Goal: Transaction & Acquisition: Purchase product/service

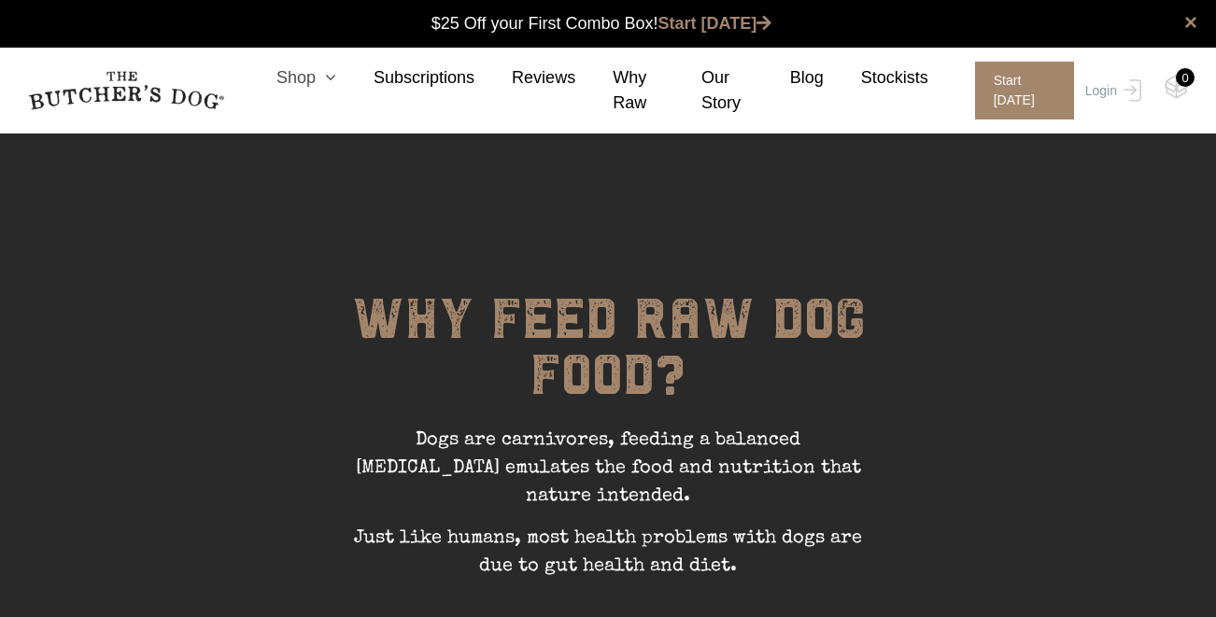
click at [324, 85] on icon at bounding box center [326, 77] width 21 height 17
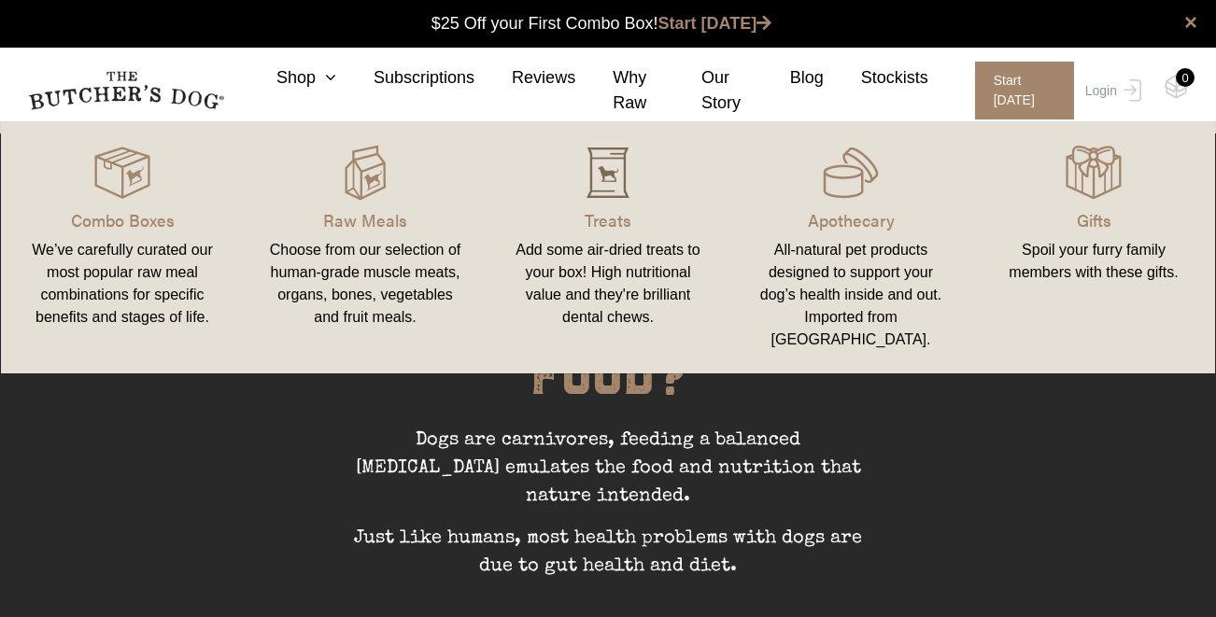
click at [627, 157] on img at bounding box center [608, 173] width 56 height 56
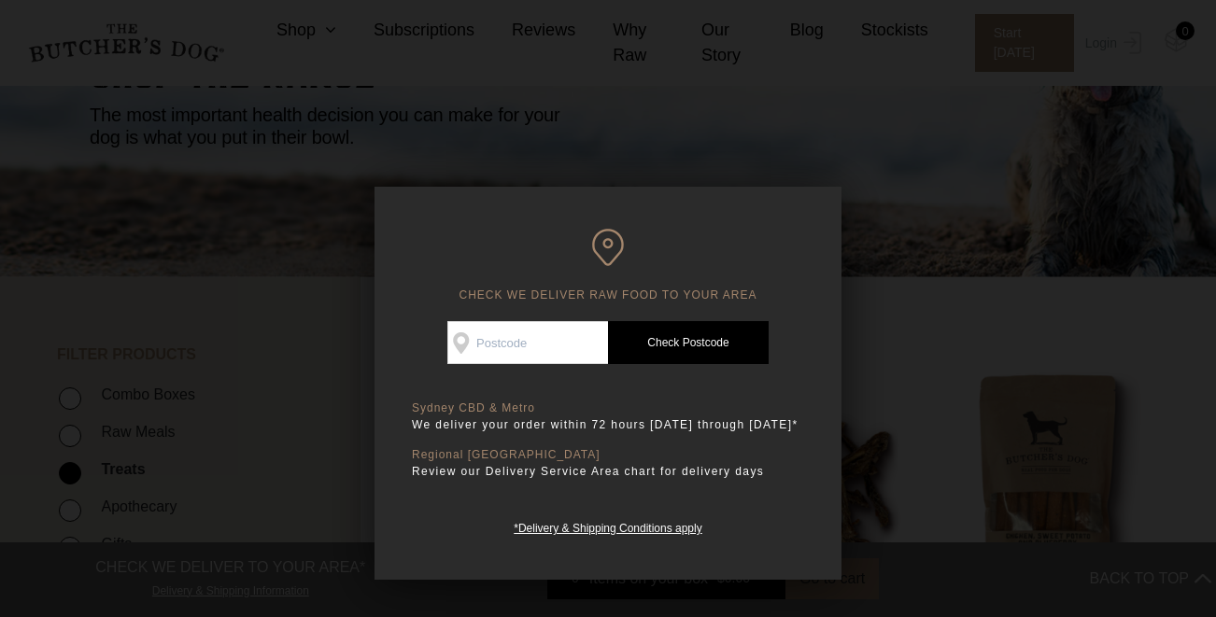
click at [507, 340] on input "Check Availability At" at bounding box center [527, 342] width 161 height 43
type input "2096"
click at [676, 334] on link "Check Postcode" at bounding box center [688, 342] width 161 height 43
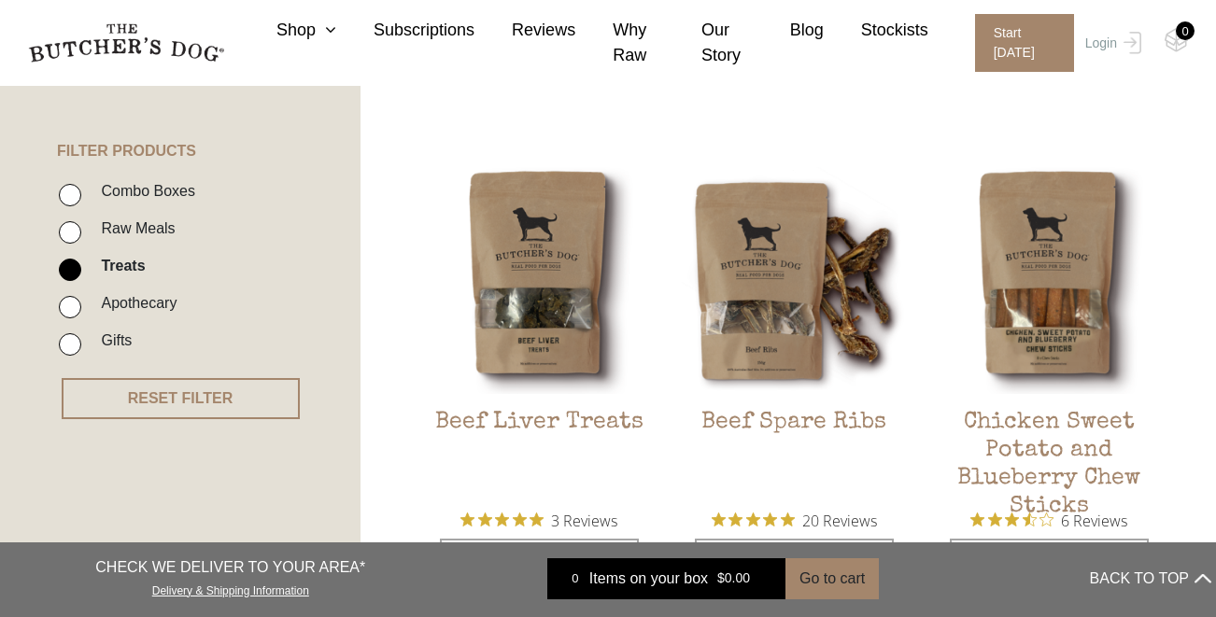
scroll to position [627, 0]
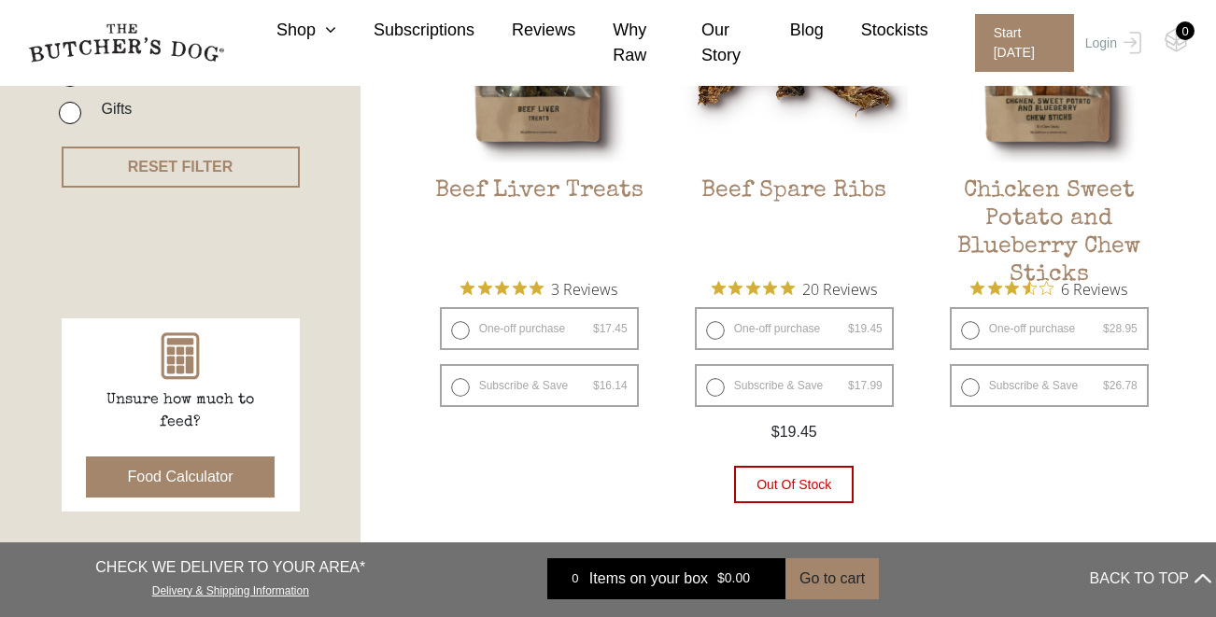
click at [711, 339] on label "One-off purchase $ 19.45 — or subscribe and save 7.5%" at bounding box center [794, 328] width 199 height 43
radio input "true"
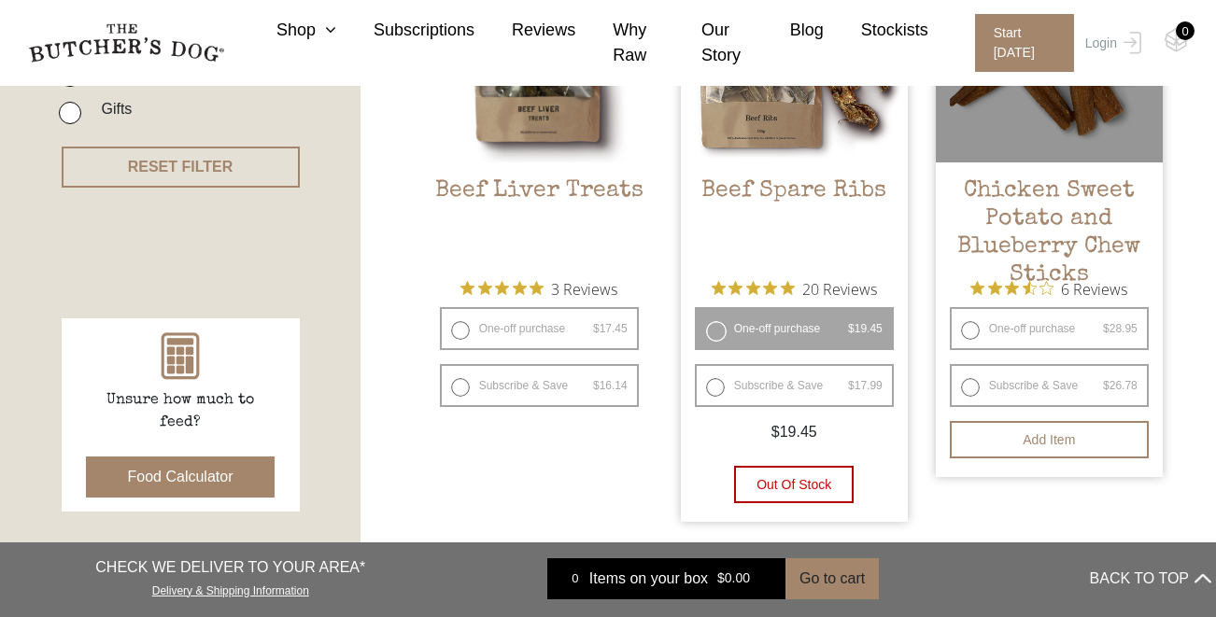
click at [946, 440] on form "YOU ARE MAKING A ONE-OFF ORDER YOU ARE SETTING UP A SUBSCRIPTION One-off [GEOGR…" at bounding box center [1049, 439] width 227 height 37
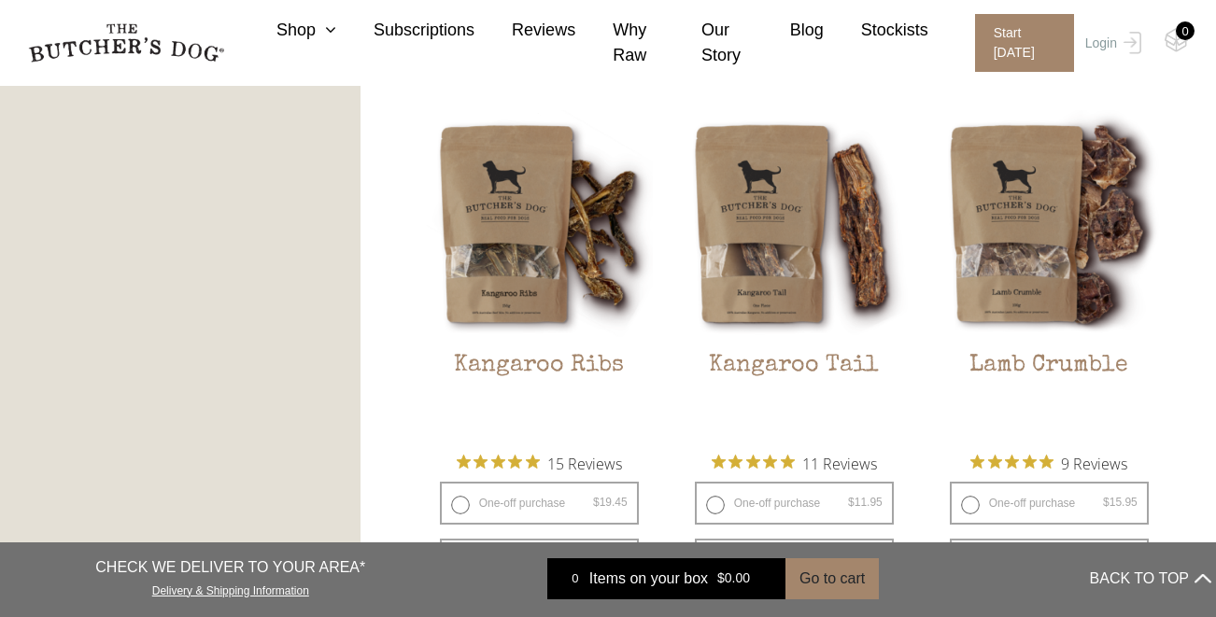
scroll to position [1882, 0]
